Goal: Navigation & Orientation: Go to known website

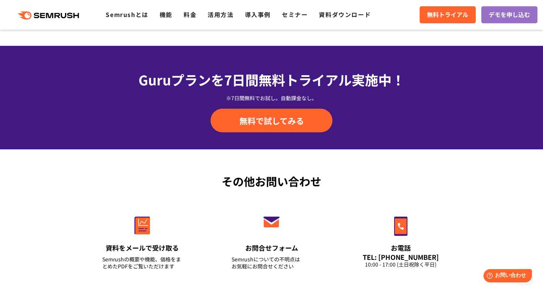
scroll to position [2629, 0]
